Goal: Find specific page/section: Find specific page/section

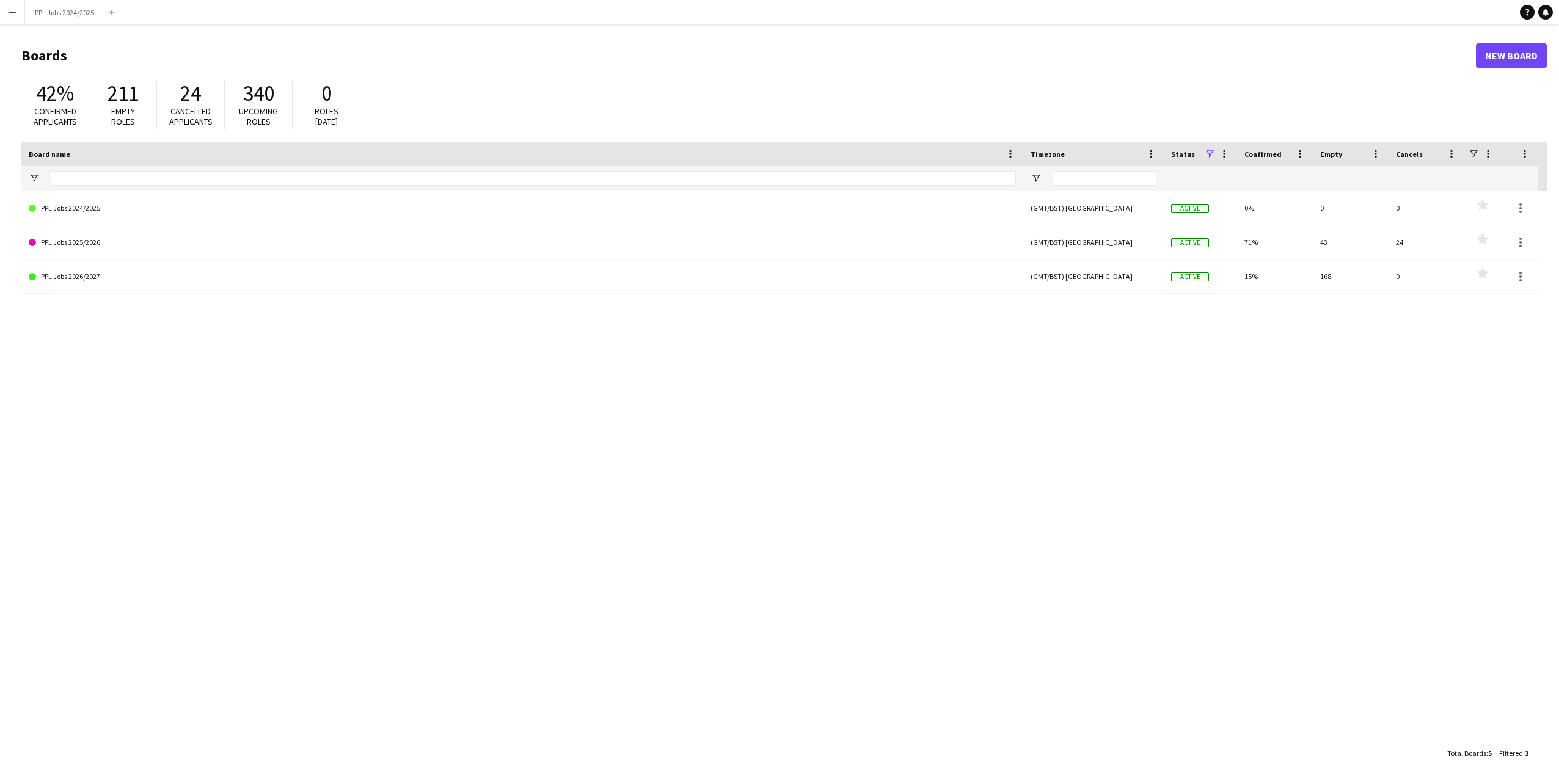
click at [12, 15] on app-icon "Menu" at bounding box center [12, 12] width 10 height 10
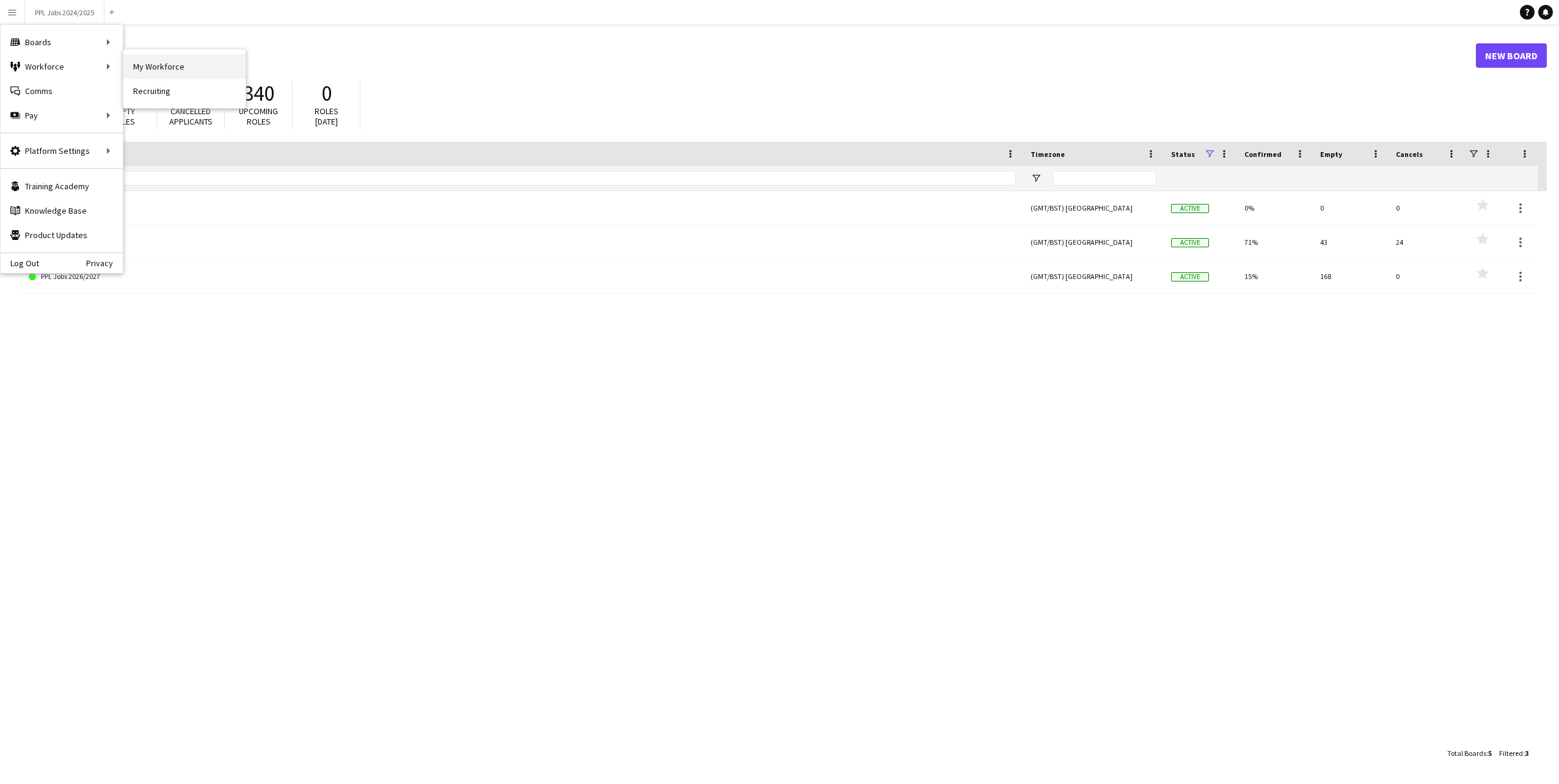
click at [133, 66] on link "My Workforce" at bounding box center [184, 66] width 122 height 25
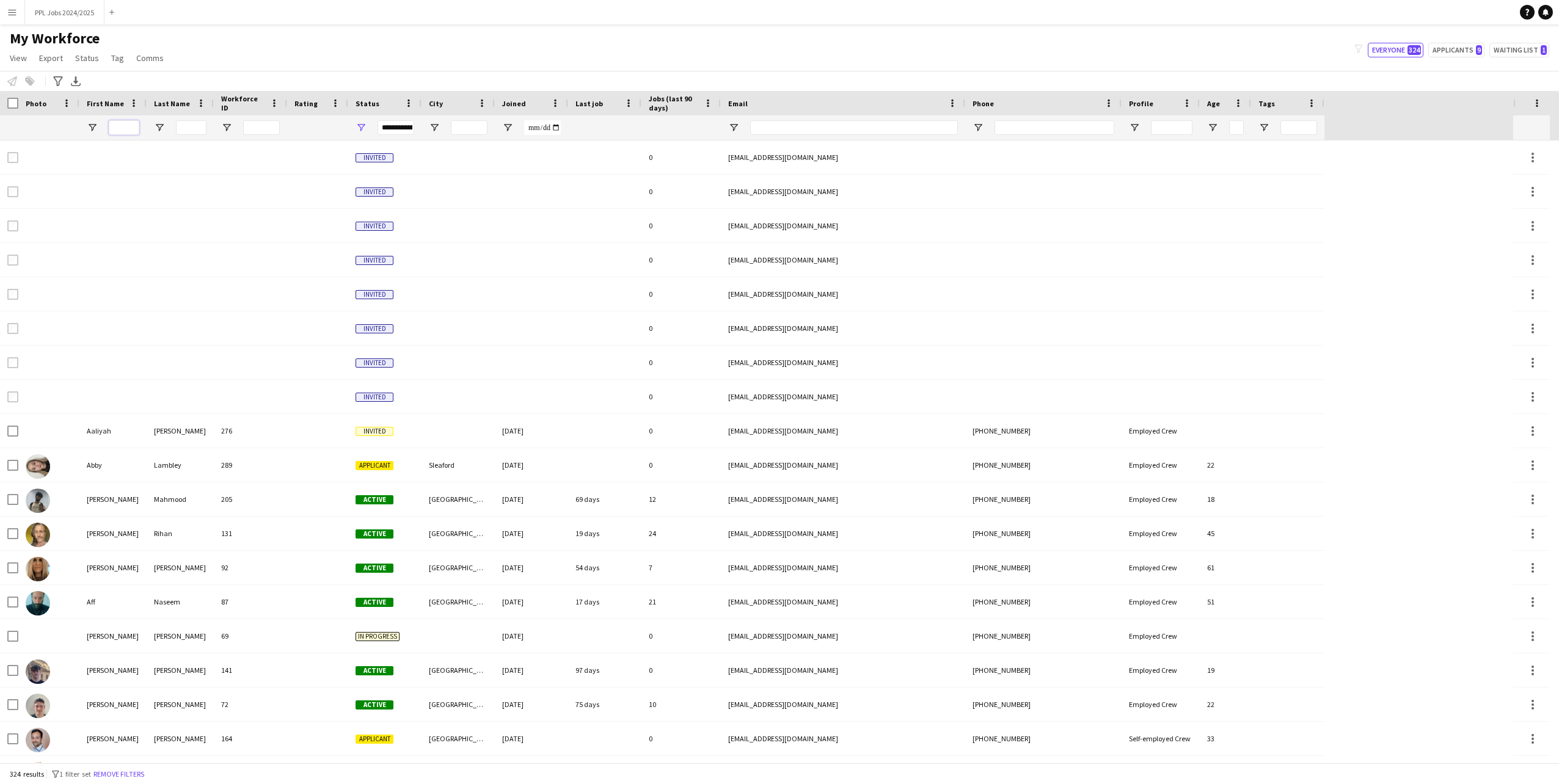
click at [129, 125] on input "First Name Filter Input" at bounding box center [123, 128] width 30 height 15
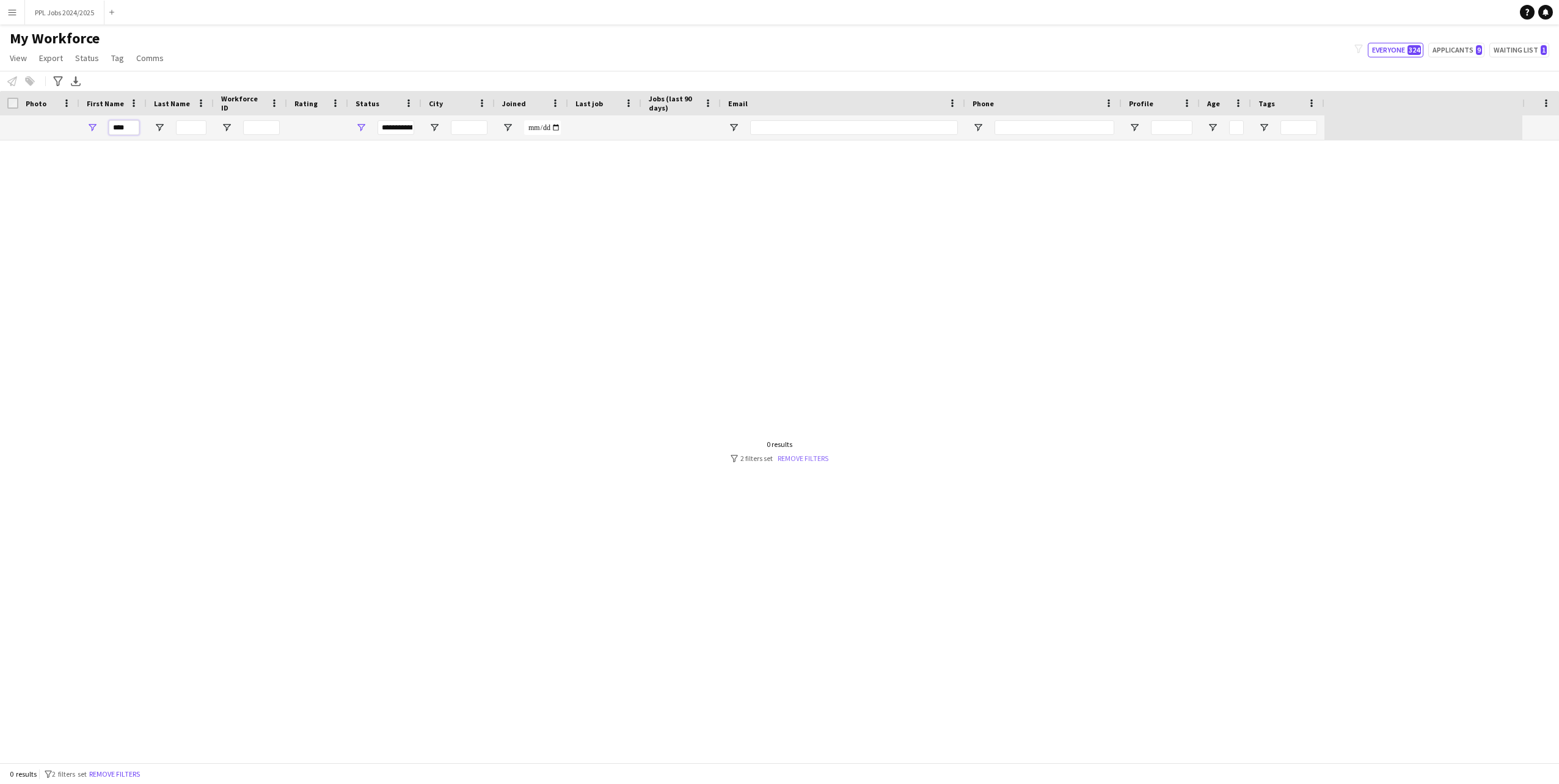
type input "****"
click at [805, 459] on link "Remove filters" at bounding box center [802, 459] width 51 height 9
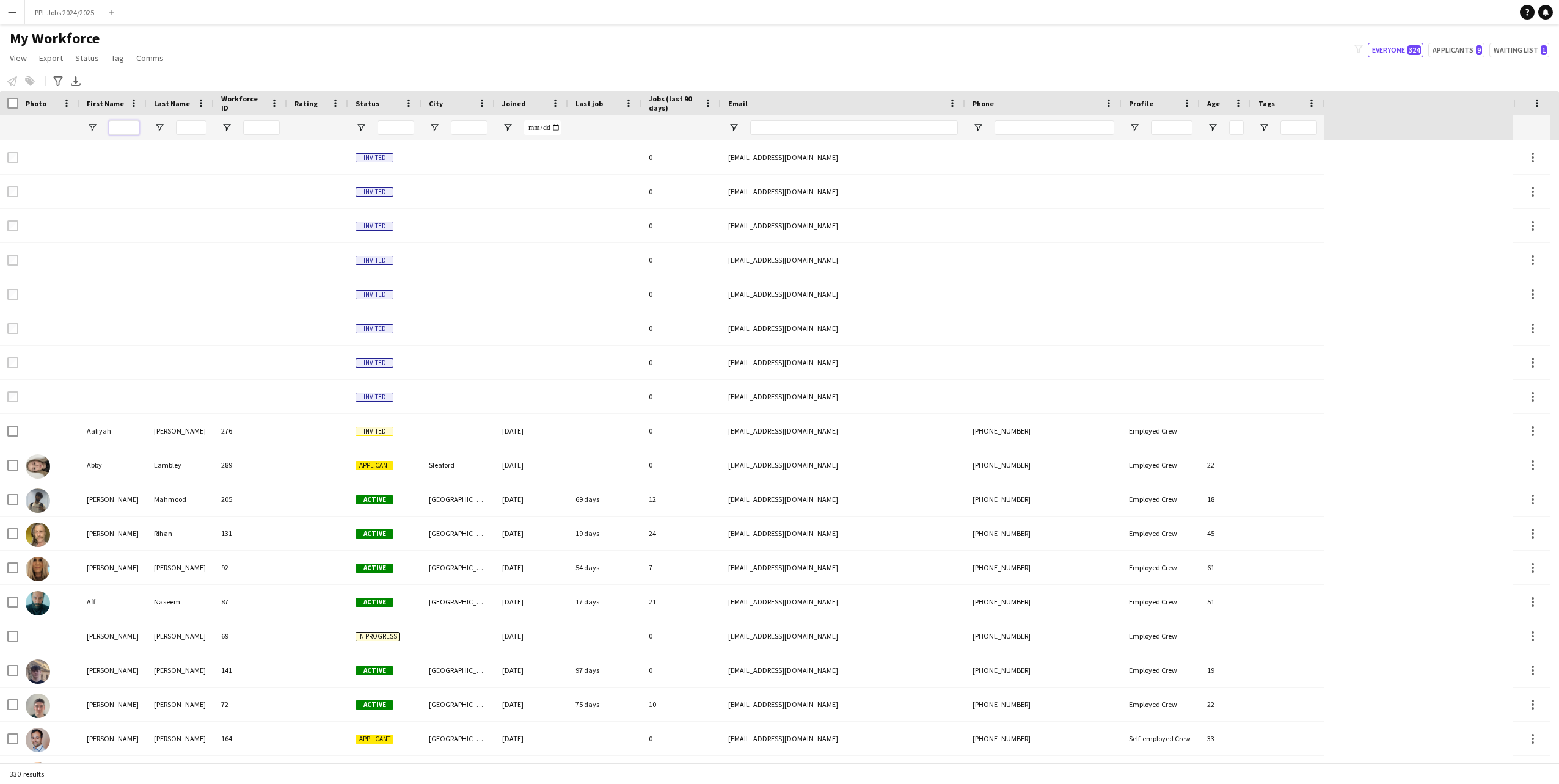
click at [125, 127] on input "First Name Filter Input" at bounding box center [123, 128] width 30 height 15
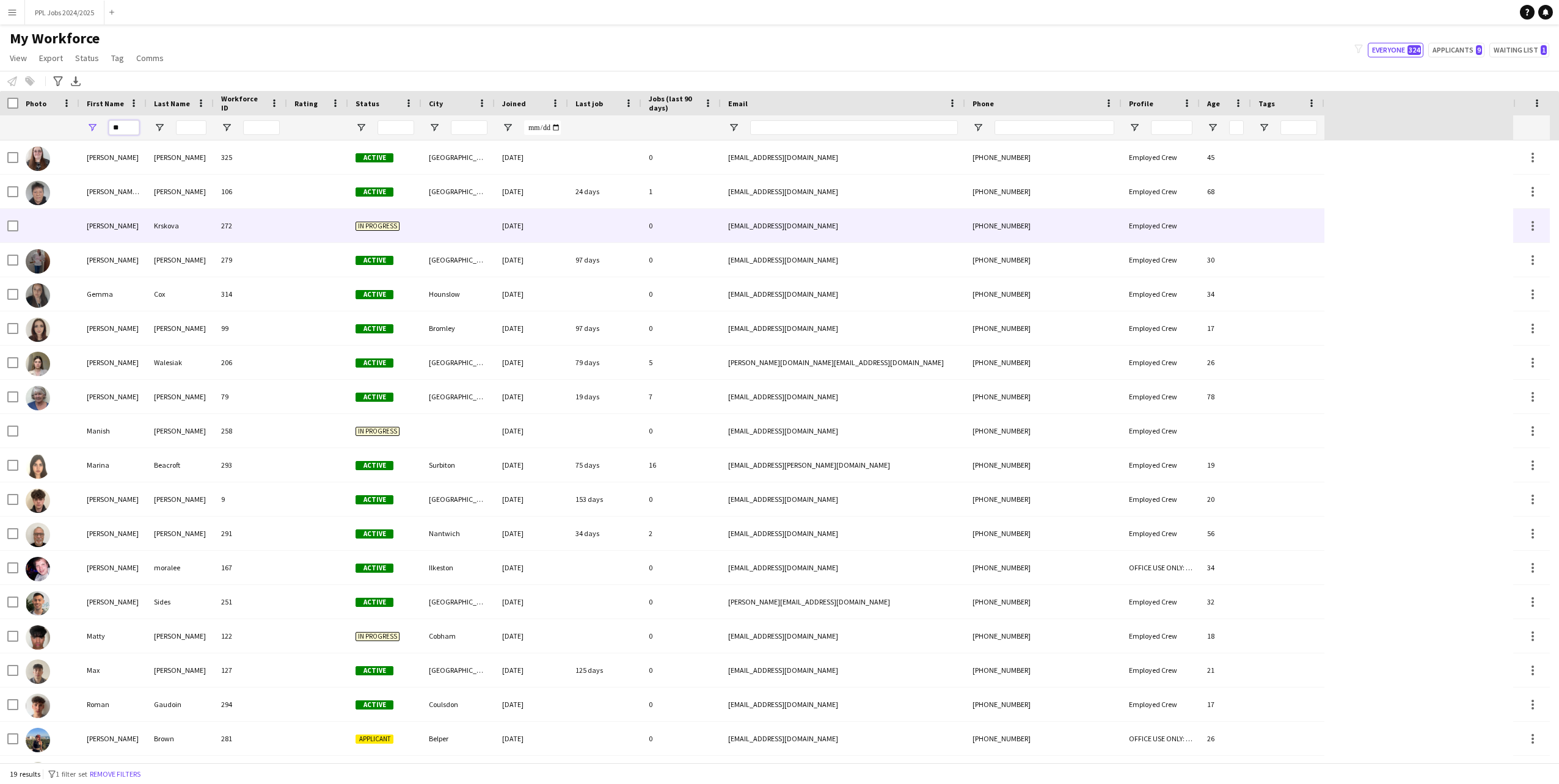
type input "*"
